Goal: Task Accomplishment & Management: Complete application form

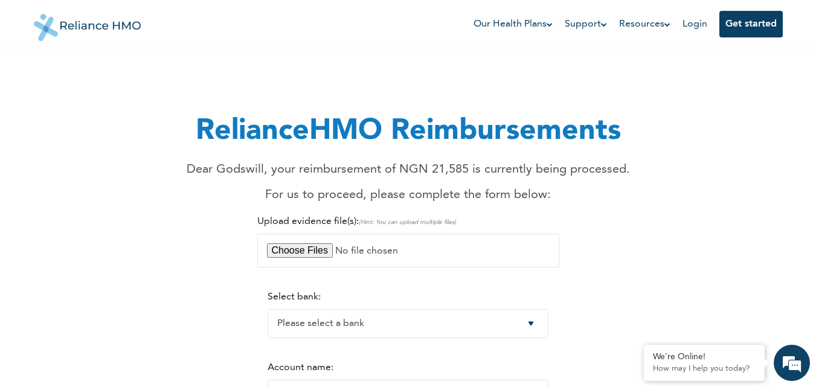
type input "C:\fakepath\Image_20250813085340.jpg"
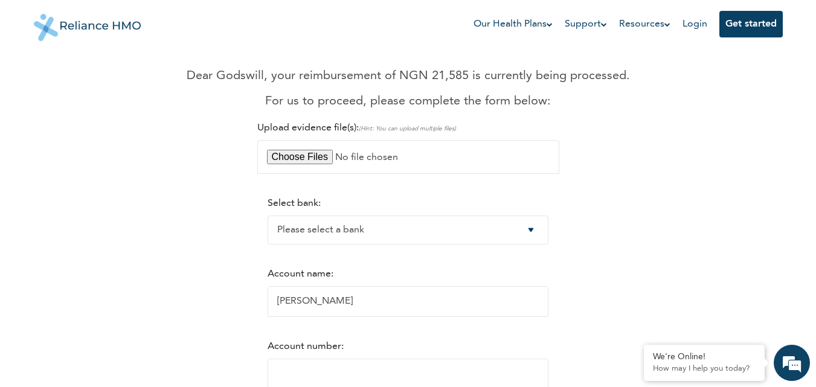
scroll to position [121, 0]
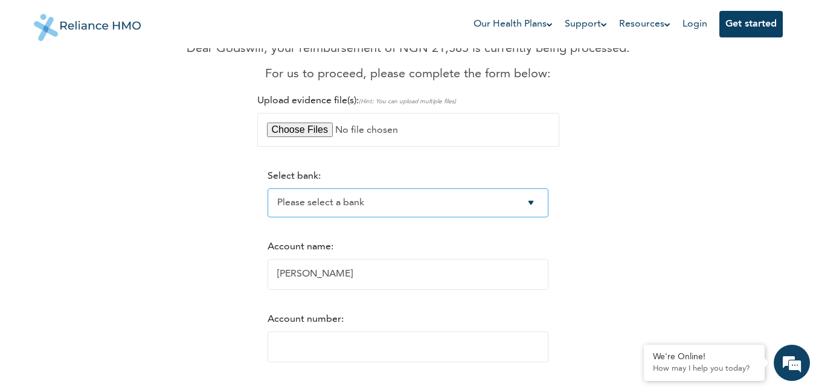
click at [379, 207] on select "Please select a bank Access Bank Plc. Citibank Nigeria Limited Access Bank (Dia…" at bounding box center [408, 203] width 281 height 29
select select "19"
click at [268, 189] on select "Please select a bank Access Bank Plc. Citibank Nigeria Limited Access Bank (Dia…" at bounding box center [408, 203] width 281 height 29
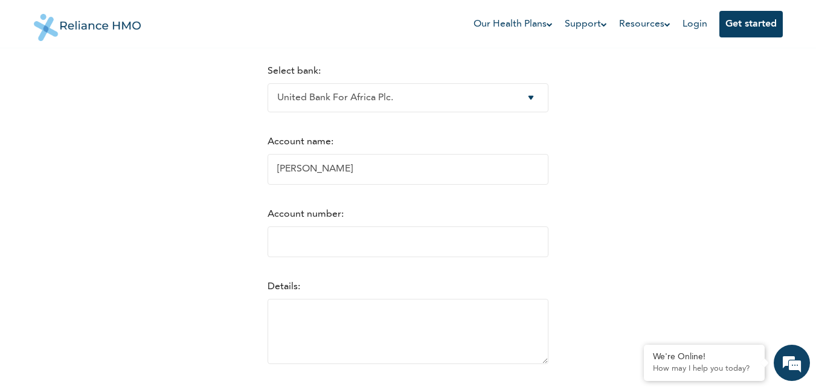
scroll to position [242, 0]
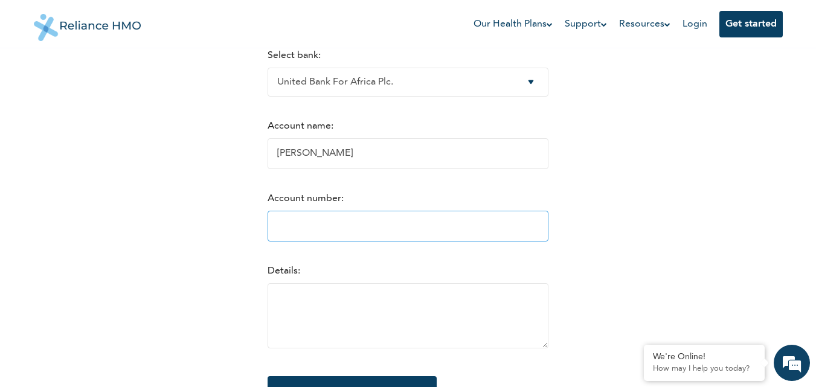
click at [373, 228] on input "Account number:" at bounding box center [408, 226] width 281 height 31
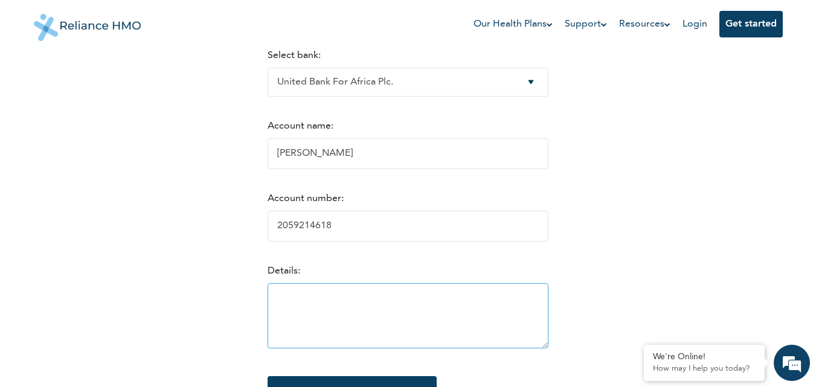
type input "2059214618"
click at [360, 309] on textarea at bounding box center [408, 315] width 281 height 65
click at [463, 311] on textarea "Kindly find details for my reimbursment" at bounding box center [408, 315] width 281 height 65
click at [421, 305] on textarea "Kindly find details for my reimbursment" at bounding box center [408, 315] width 281 height 65
click at [380, 303] on textarea "Kindly find details for my reimbursment" at bounding box center [408, 315] width 281 height 65
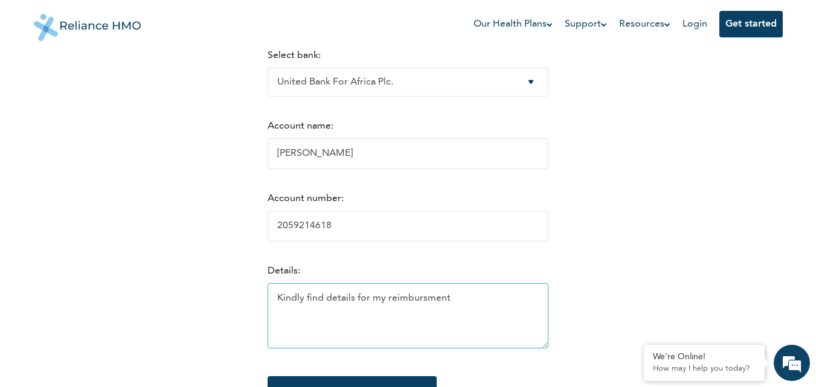
click at [362, 302] on textarea "Kindly find details for my reimbursment" at bounding box center [408, 315] width 281 height 65
drag, startPoint x: 335, startPoint y: 300, endPoint x: 370, endPoint y: 303, distance: 34.5
click at [335, 300] on textarea "Kindly find details for my reimbursment" at bounding box center [408, 315] width 281 height 65
click at [405, 305] on textarea "Kindly find details for my reimbursment" at bounding box center [408, 315] width 281 height 65
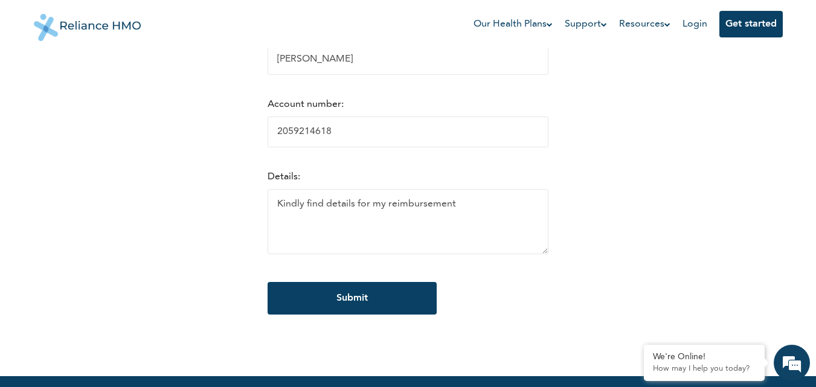
scroll to position [363, 0]
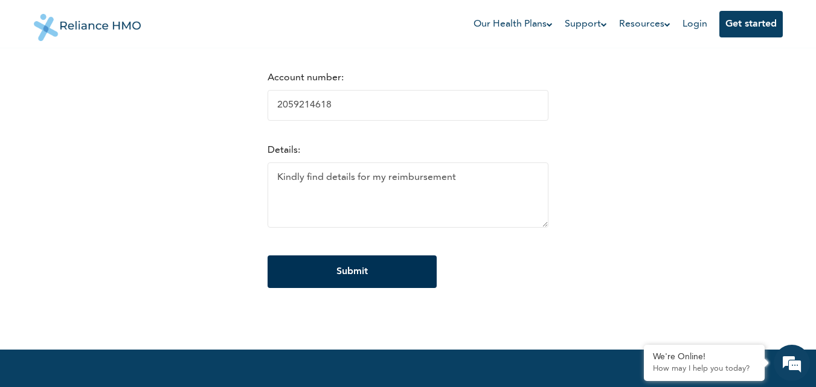
type textarea "Kindly find details for my reimbursement"
click at [352, 274] on input "Submit" at bounding box center [352, 272] width 169 height 33
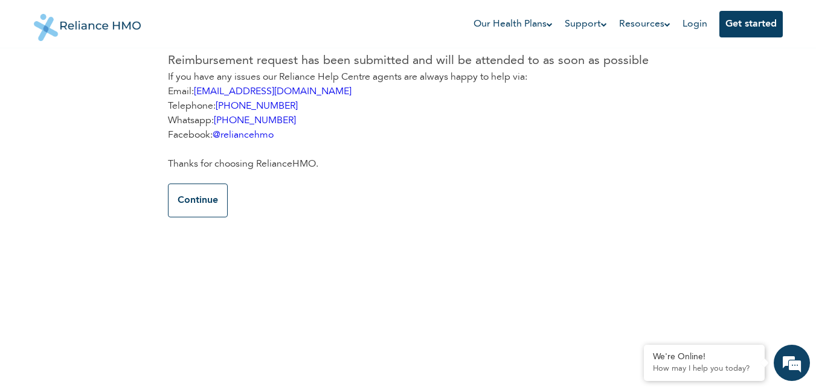
scroll to position [0, 0]
